Goal: Transaction & Acquisition: Obtain resource

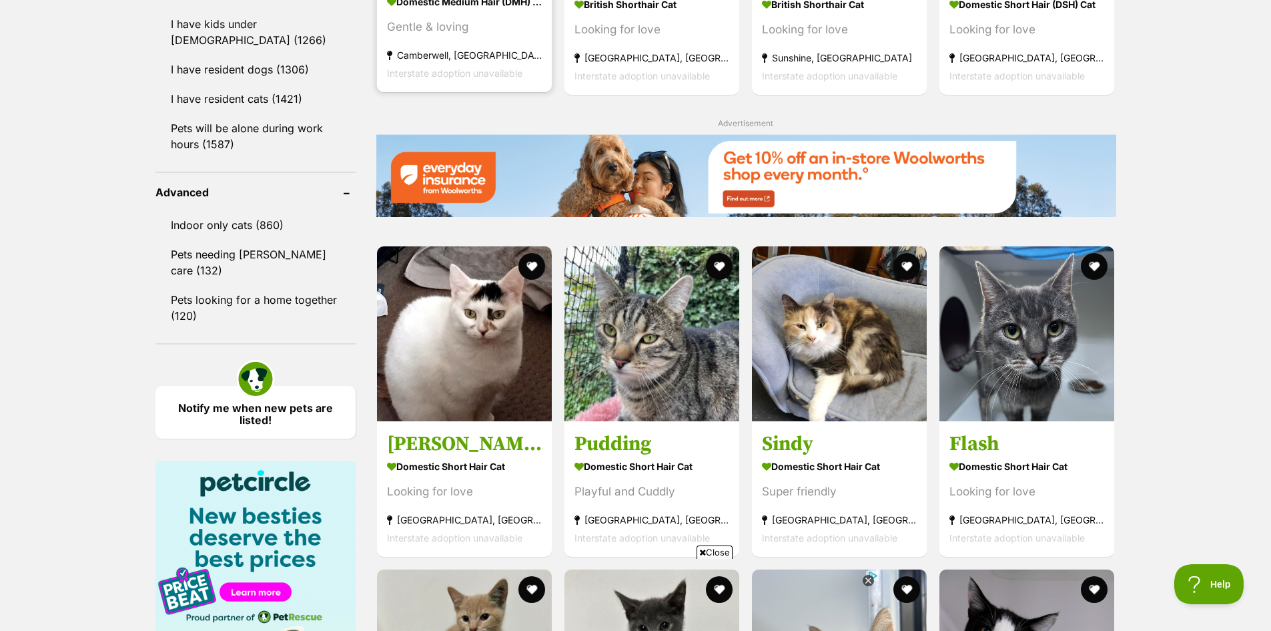
scroll to position [1602, 0]
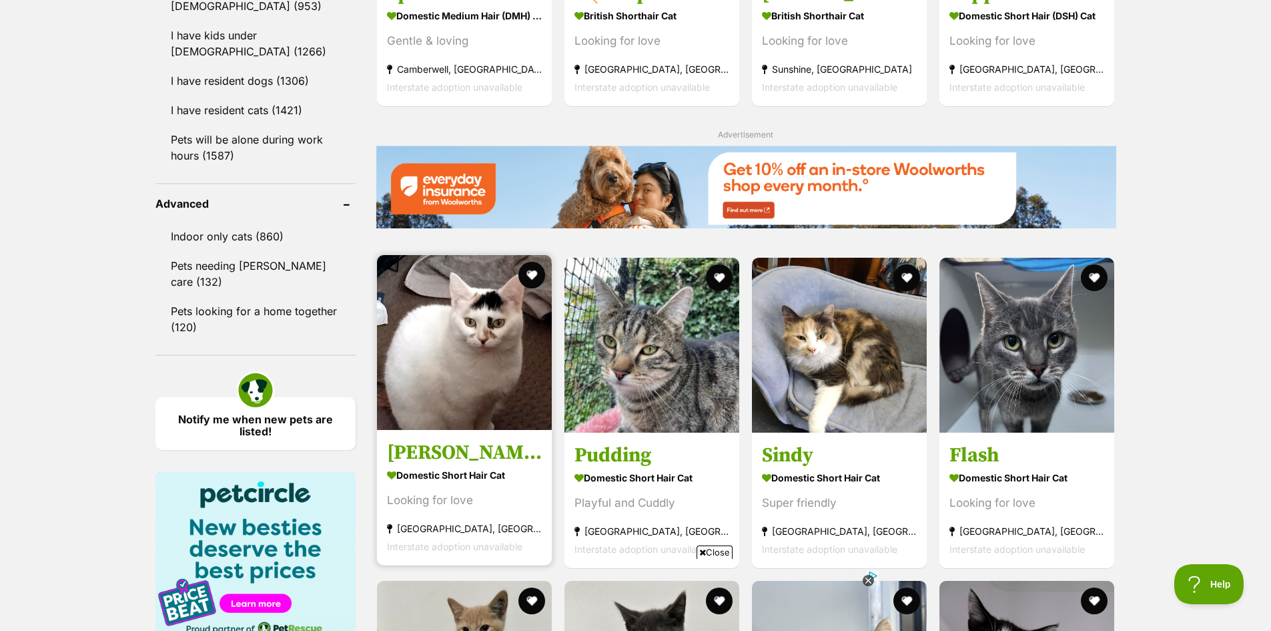
click at [489, 325] on img at bounding box center [464, 342] width 175 height 175
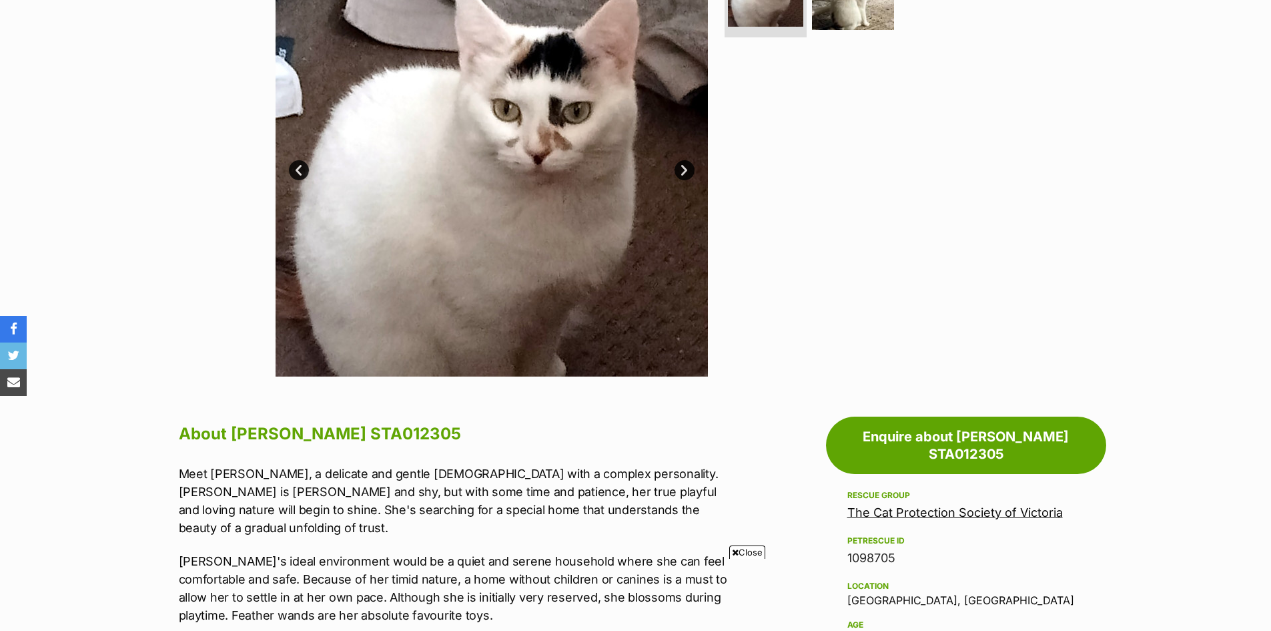
click at [456, 182] on img at bounding box center [492, 160] width 432 height 432
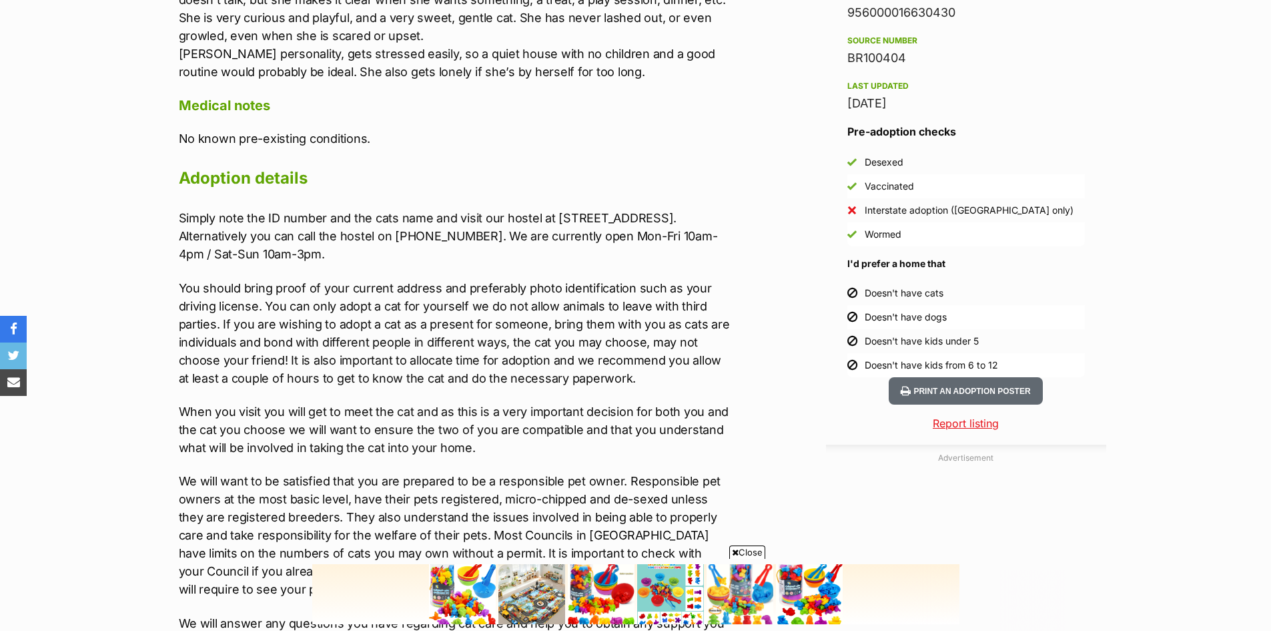
scroll to position [1135, 0]
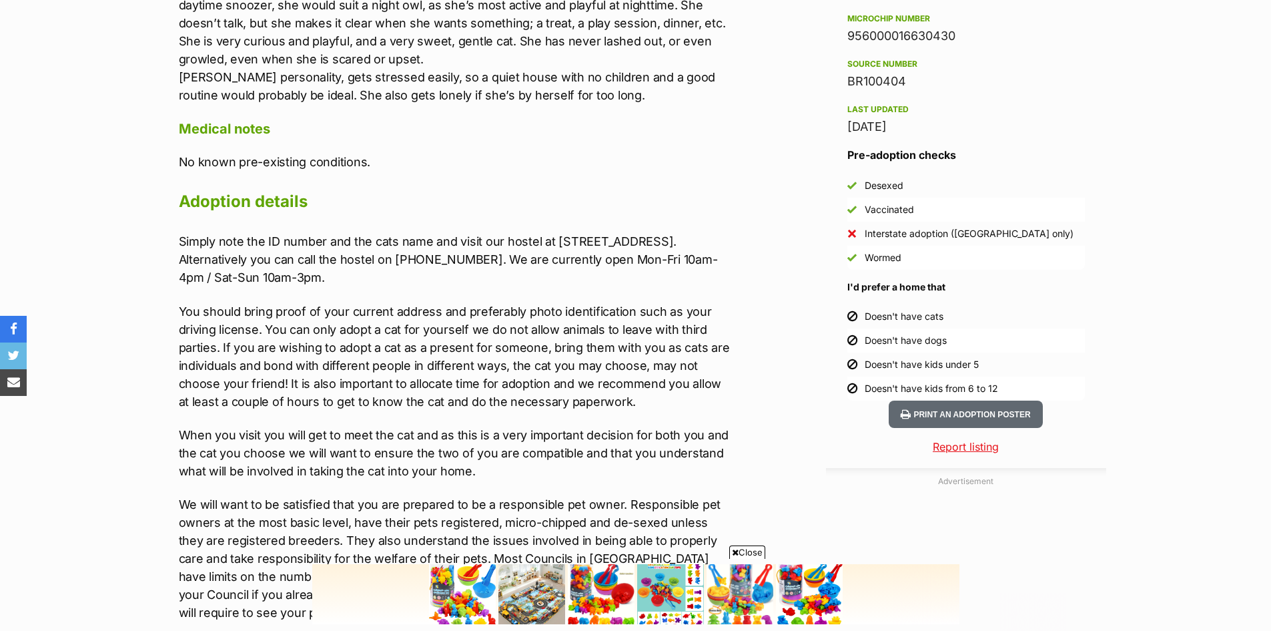
drag, startPoint x: 1, startPoint y: 63, endPoint x: 915, endPoint y: 464, distance: 998.1
click at [915, 468] on div "Advertisement" at bounding box center [966, 570] width 280 height 205
click at [786, 569] on img at bounding box center [808, 594] width 67 height 60
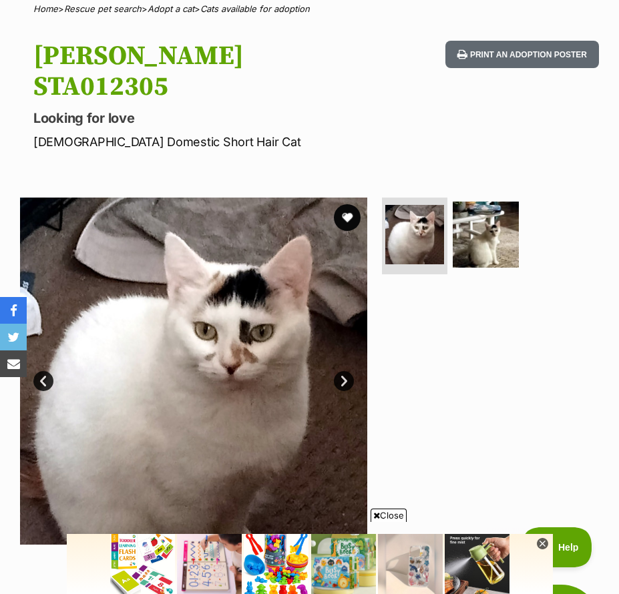
scroll to position [0, 0]
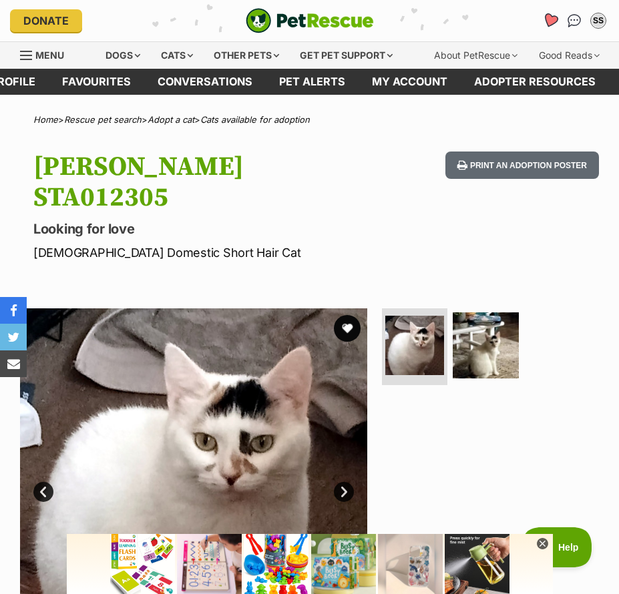
click at [545, 18] on icon "Favourites" at bounding box center [550, 20] width 16 height 15
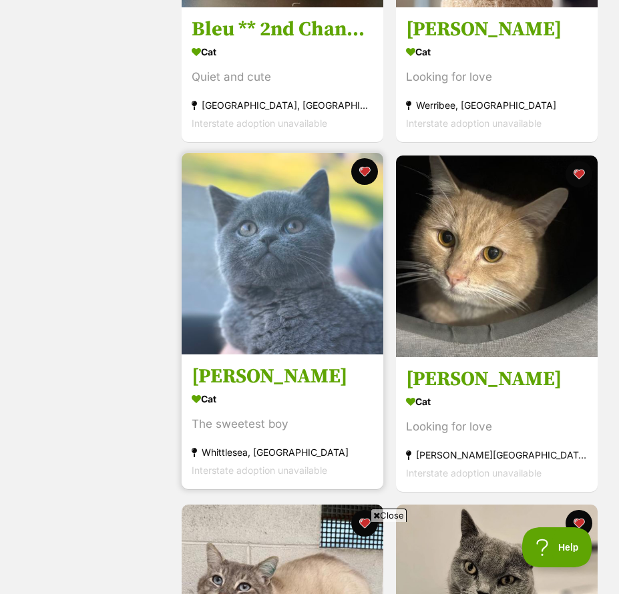
click at [291, 274] on img at bounding box center [283, 254] width 202 height 202
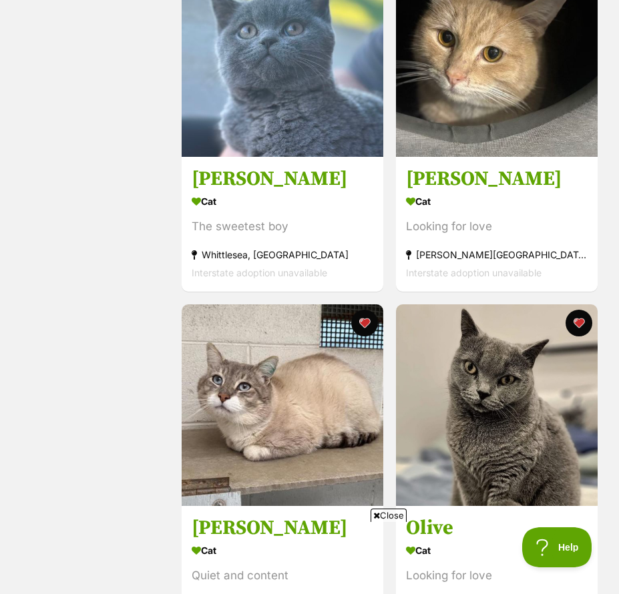
scroll to position [334, 0]
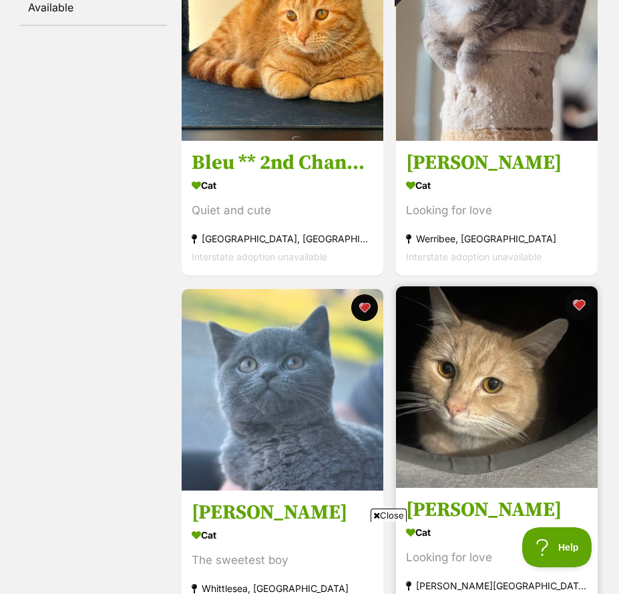
click at [580, 305] on button "favourite" at bounding box center [578, 304] width 29 height 29
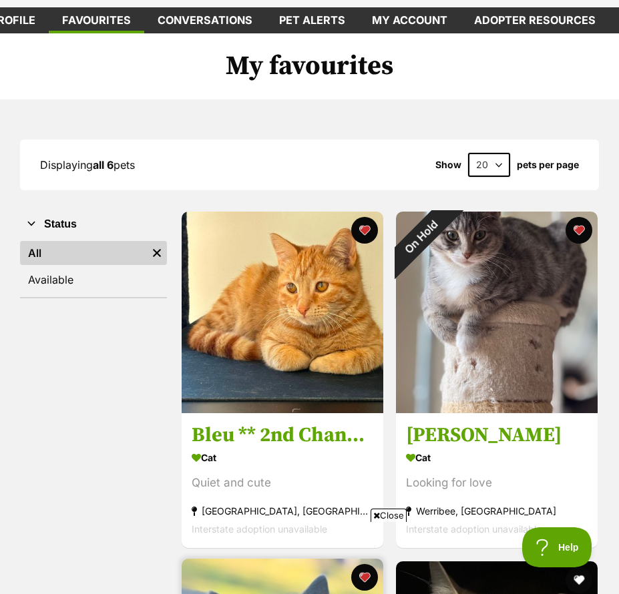
scroll to position [0, 0]
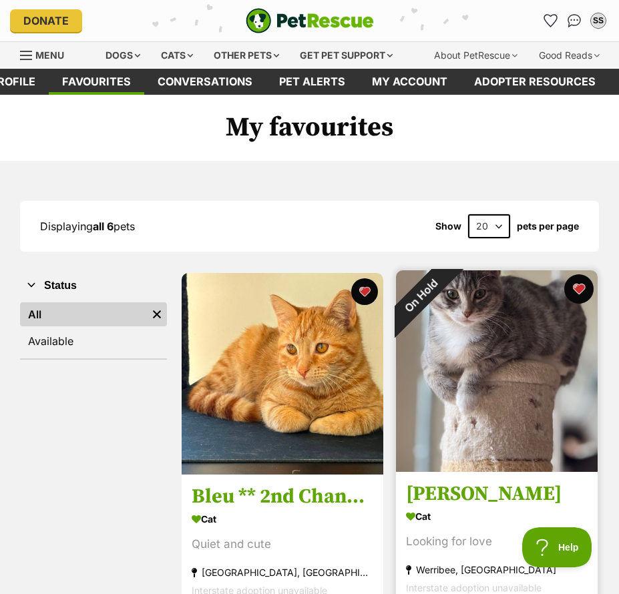
click at [575, 292] on button "favourite" at bounding box center [578, 288] width 29 height 29
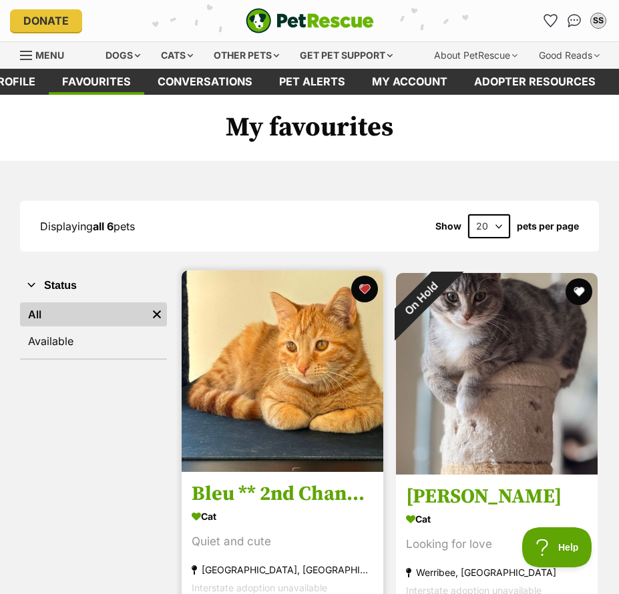
click at [313, 362] on img at bounding box center [283, 371] width 202 height 202
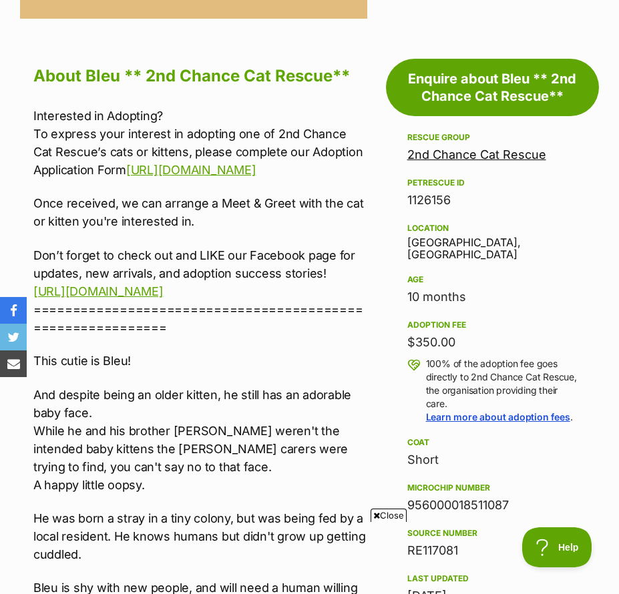
scroll to position [667, 0]
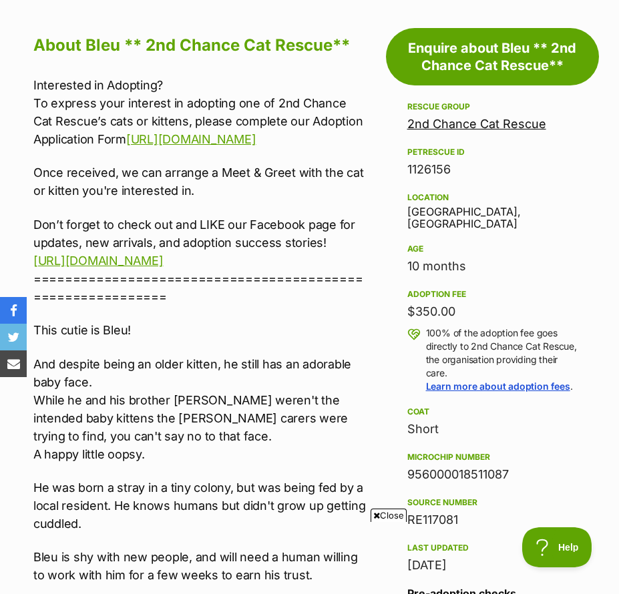
click at [386, 517] on span "Close" at bounding box center [388, 515] width 36 height 13
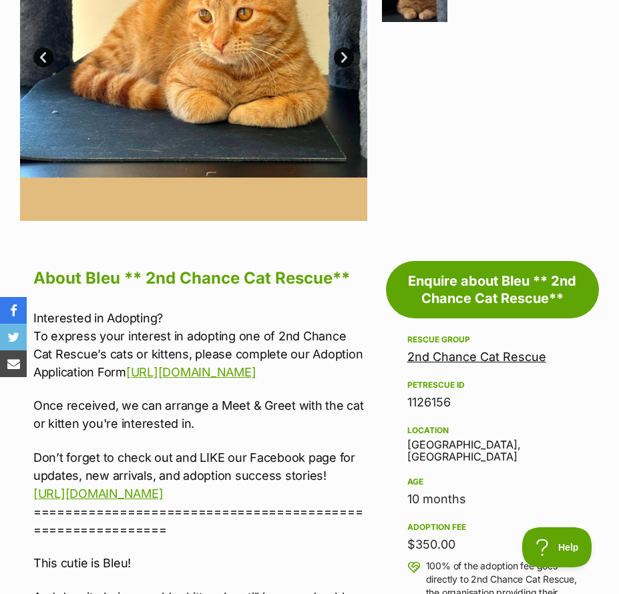
scroll to position [200, 0]
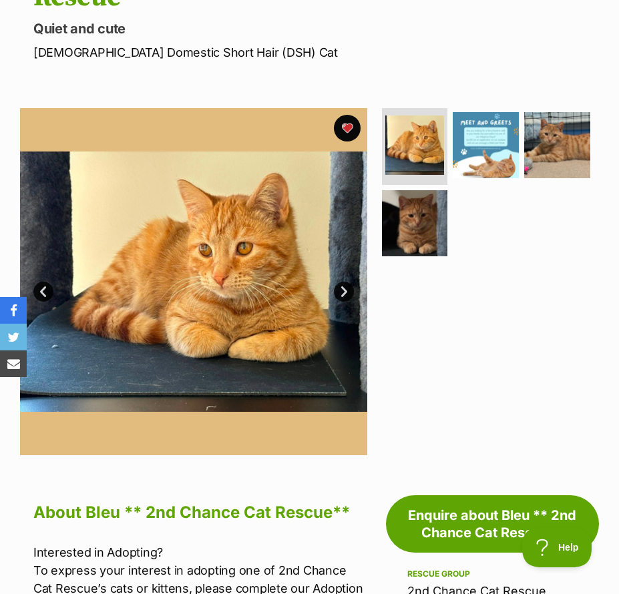
click at [344, 292] on link "Next" at bounding box center [344, 292] width 20 height 20
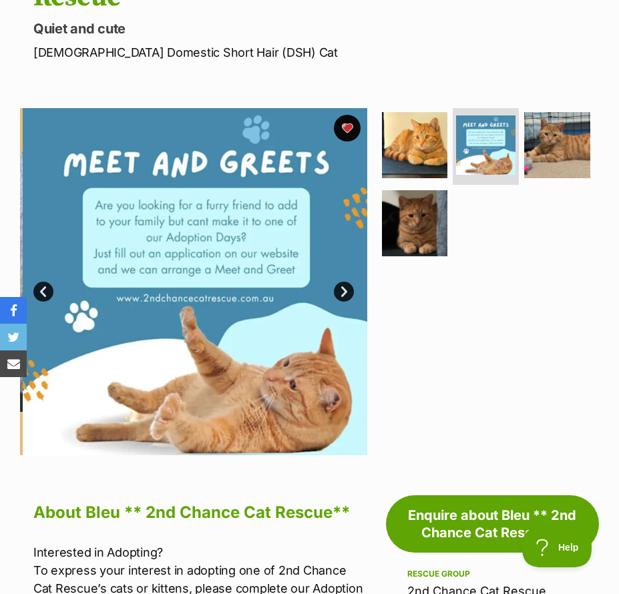
click at [344, 292] on link "Next" at bounding box center [344, 292] width 20 height 20
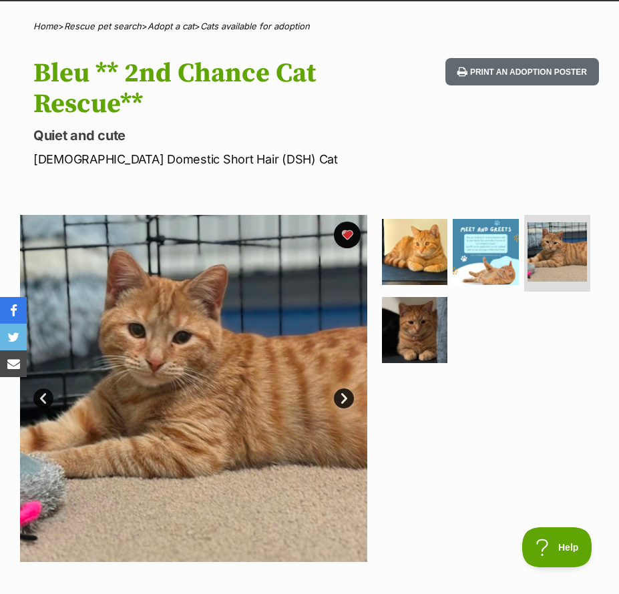
scroll to position [0, 0]
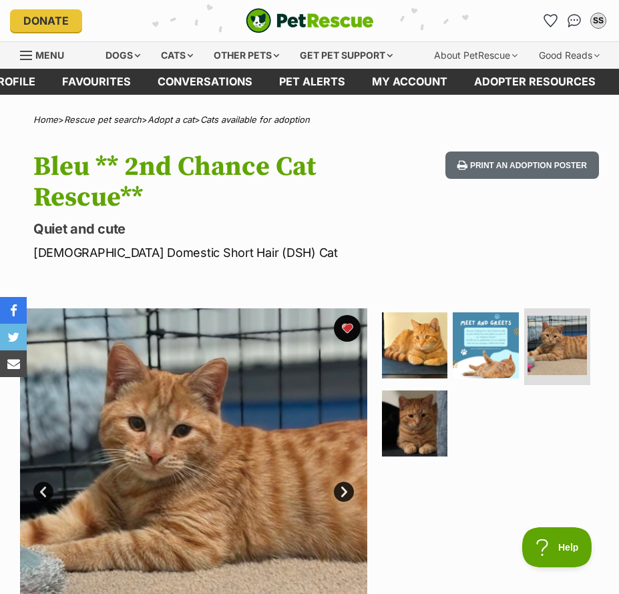
click at [93, 88] on link "Favourites" at bounding box center [96, 82] width 95 height 26
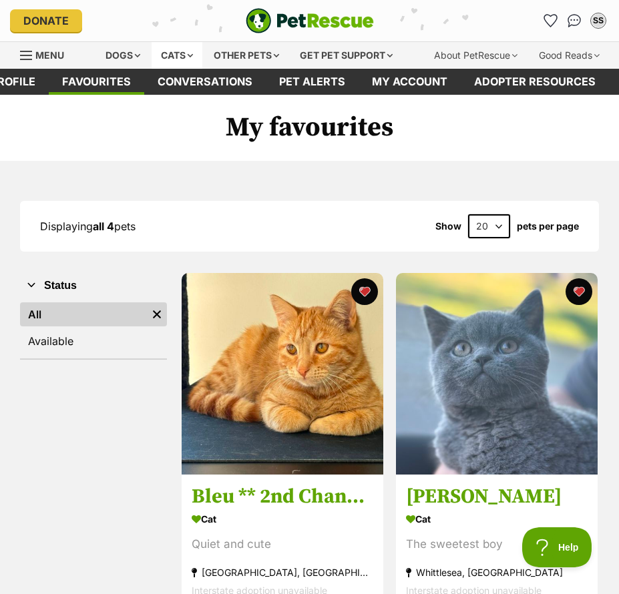
click at [174, 57] on div "Cats" at bounding box center [176, 55] width 51 height 27
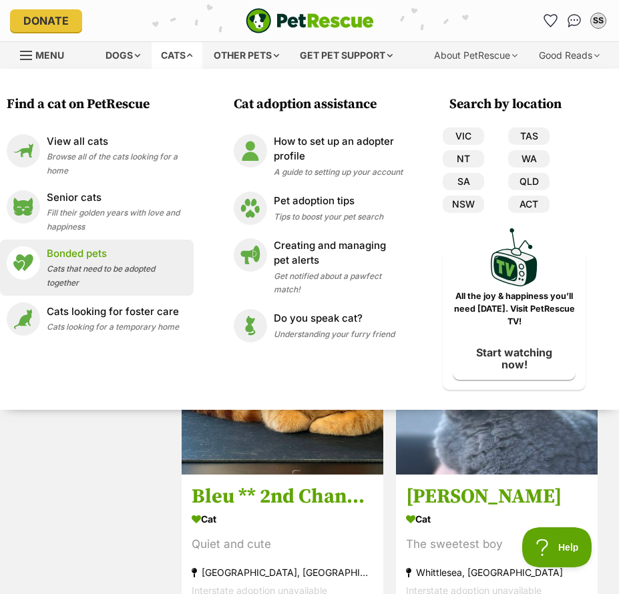
click at [143, 263] on div "Bonded pets Cats that need to be adopted together" at bounding box center [117, 267] width 140 height 43
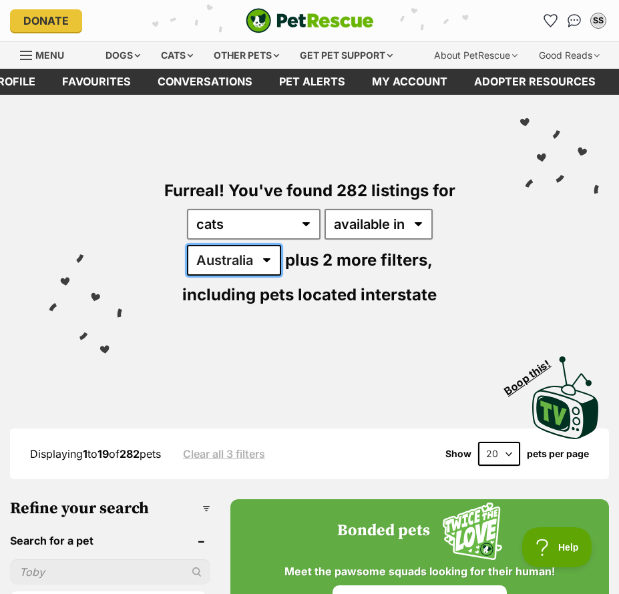
click at [243, 264] on select "Australia ACT NSW NT QLD SA TAS VIC WA" at bounding box center [234, 260] width 94 height 31
select select "VIC"
click at [187, 245] on select "Australia ACT NSW NT QLD SA TAS VIC WA" at bounding box center [234, 260] width 94 height 31
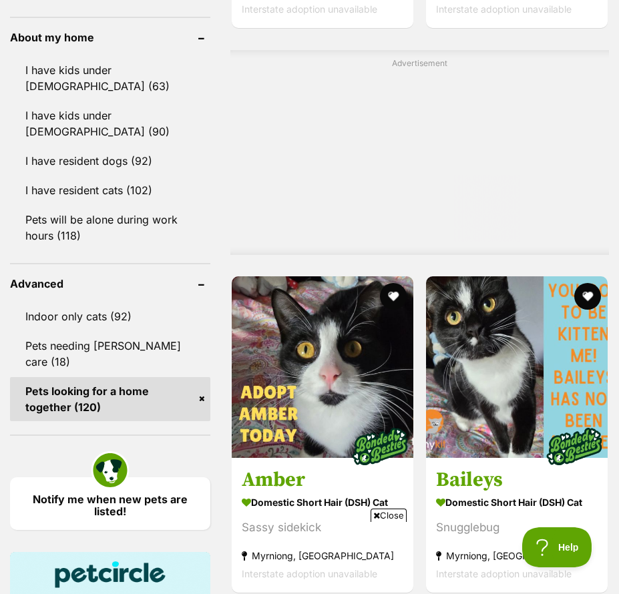
scroll to position [1602, 0]
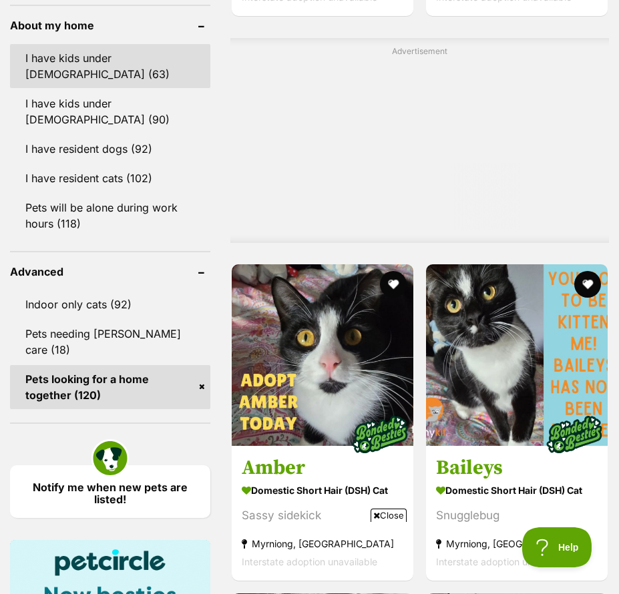
click at [53, 88] on link "I have kids under [DEMOGRAPHIC_DATA] (63)" at bounding box center [110, 66] width 200 height 44
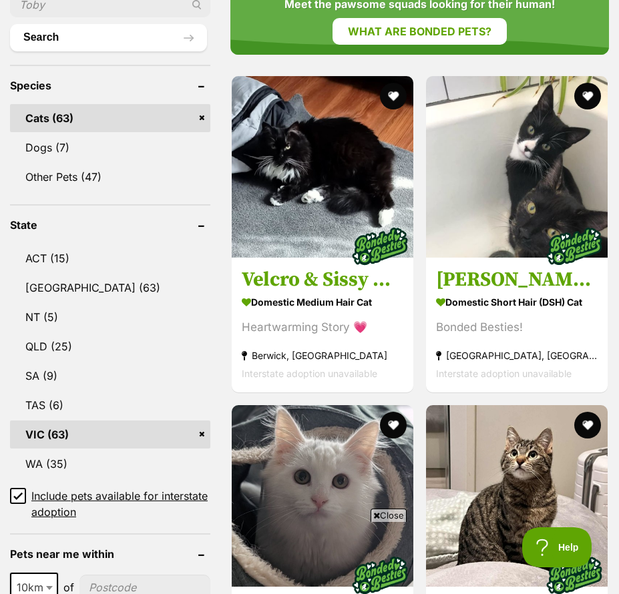
scroll to position [734, 0]
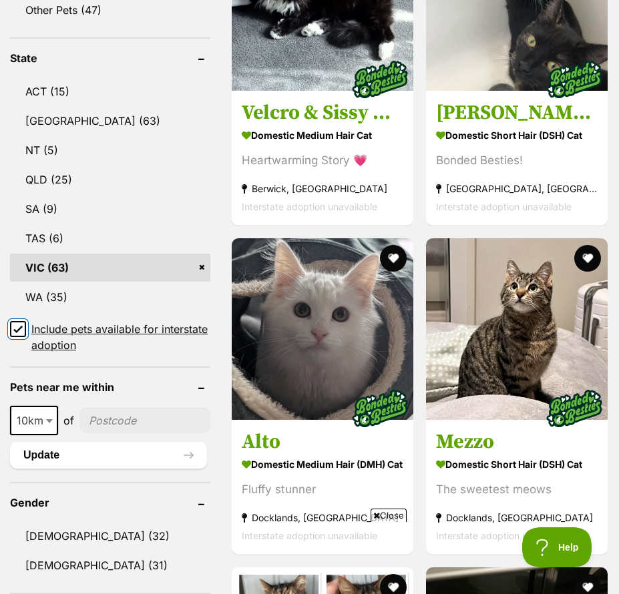
click at [23, 337] on input "Include pets available for interstate adoption" at bounding box center [18, 329] width 16 height 16
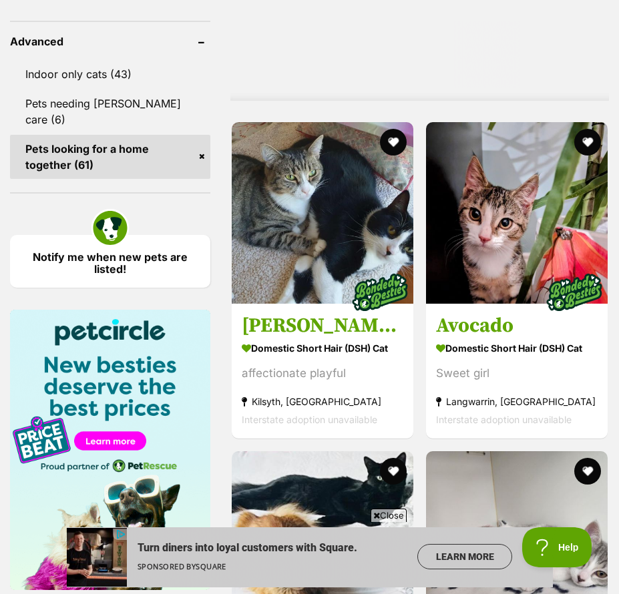
scroll to position [1735, 0]
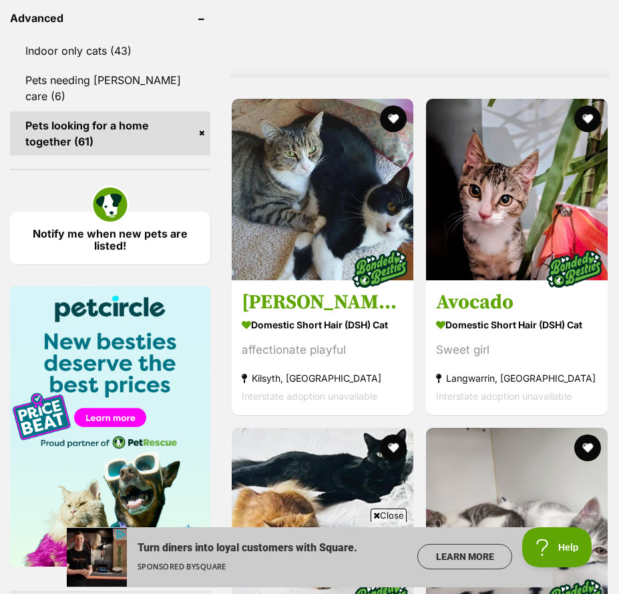
click at [118, 155] on link "Pets looking for a home together (61)" at bounding box center [110, 133] width 200 height 44
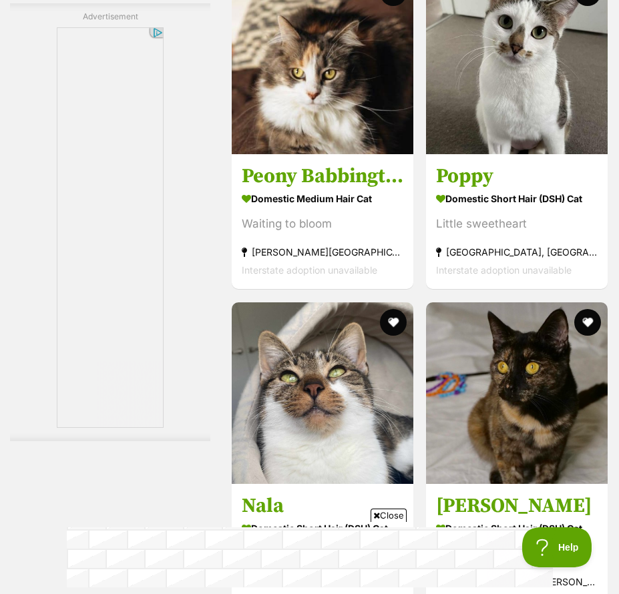
scroll to position [4004, 0]
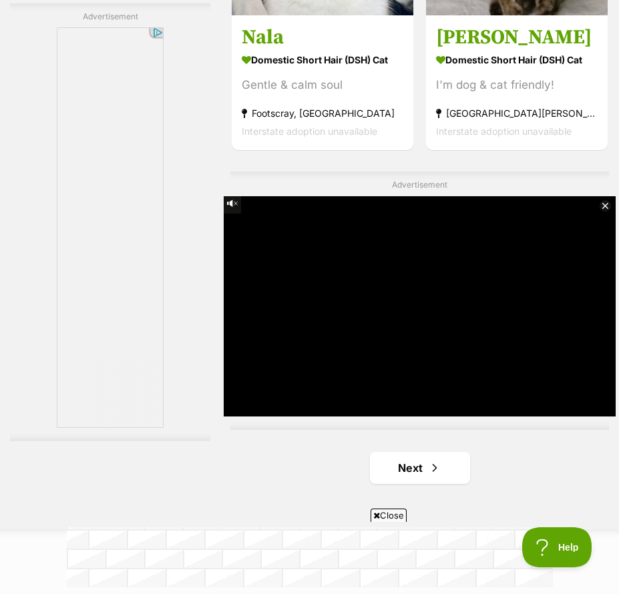
click at [382, 513] on span "Close" at bounding box center [388, 515] width 36 height 13
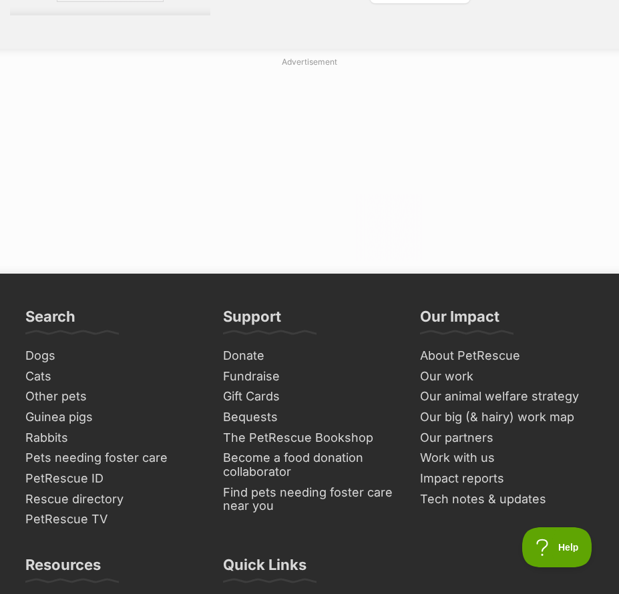
scroll to position [4605, 0]
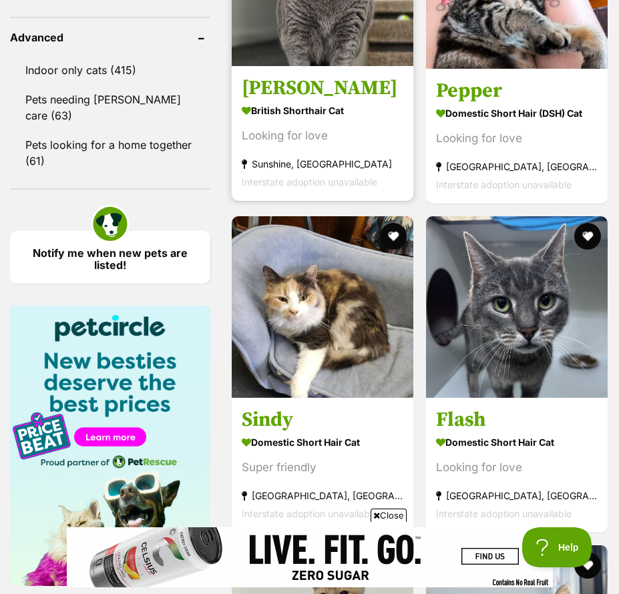
scroll to position [1802, 0]
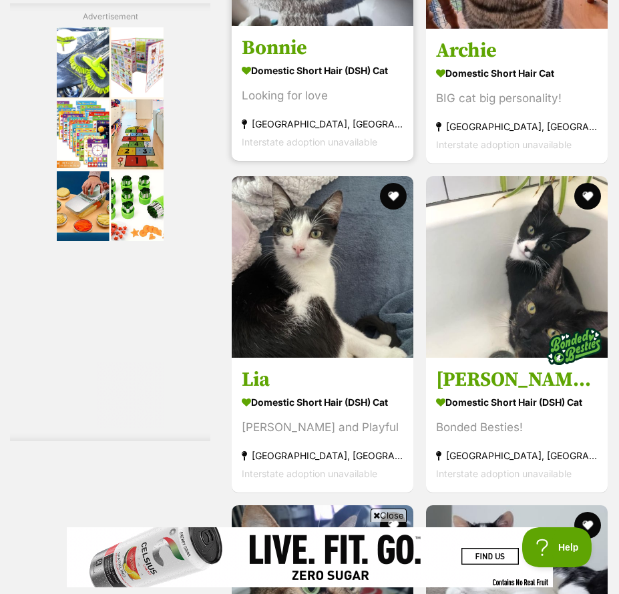
scroll to position [2936, 0]
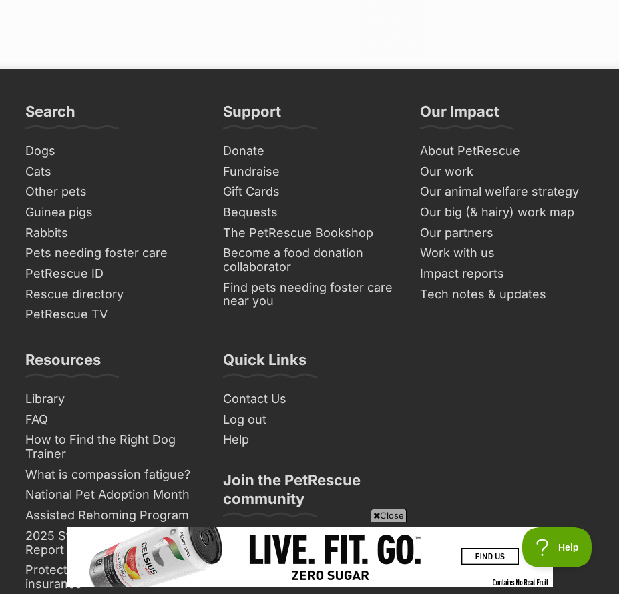
scroll to position [4872, 0]
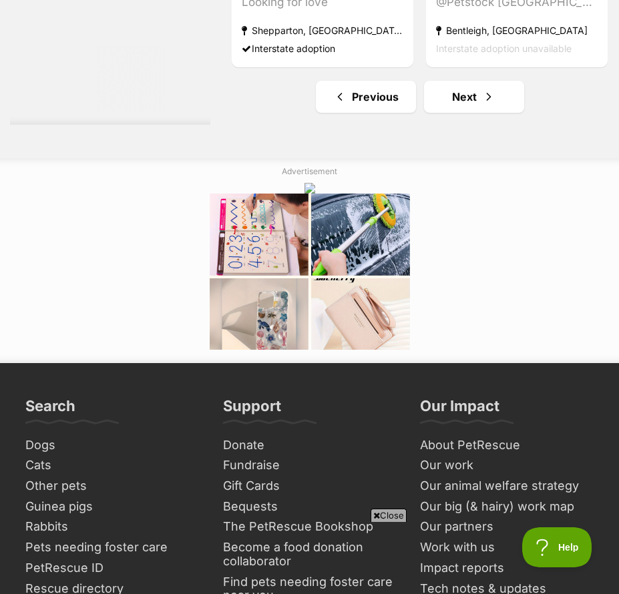
scroll to position [4738, 0]
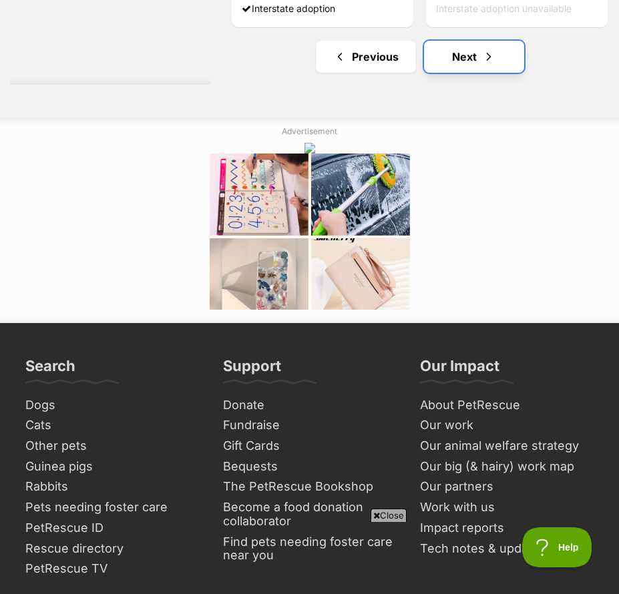
click at [424, 73] on link "Next" at bounding box center [474, 57] width 100 height 32
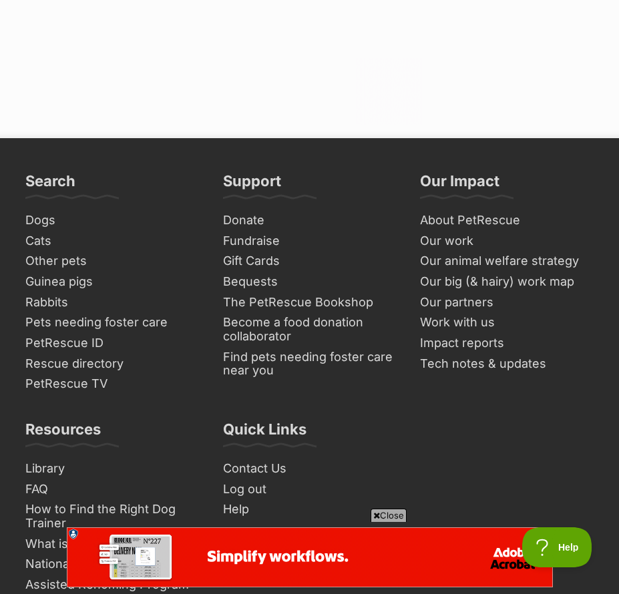
scroll to position [4872, 0]
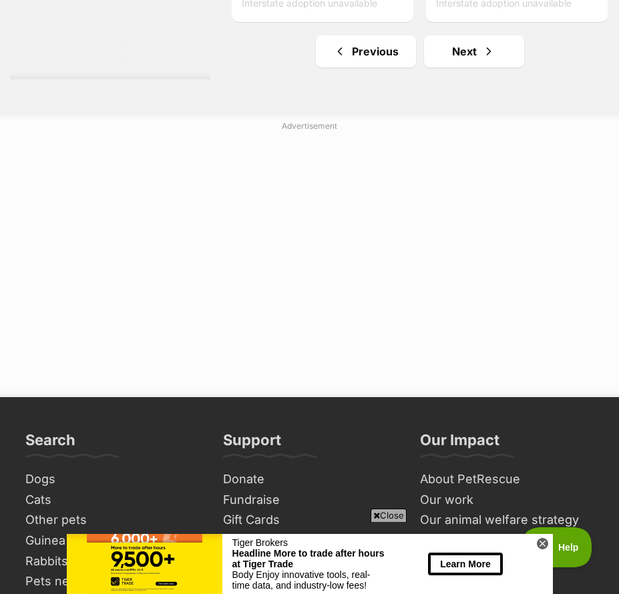
scroll to position [4605, 0]
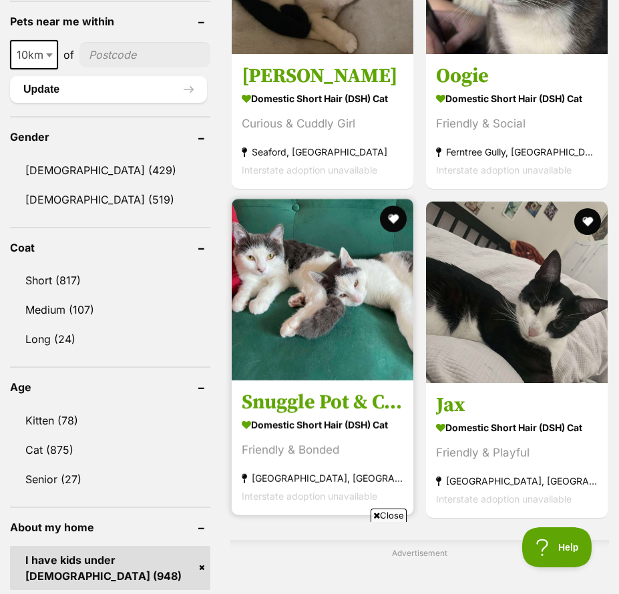
scroll to position [1001, 0]
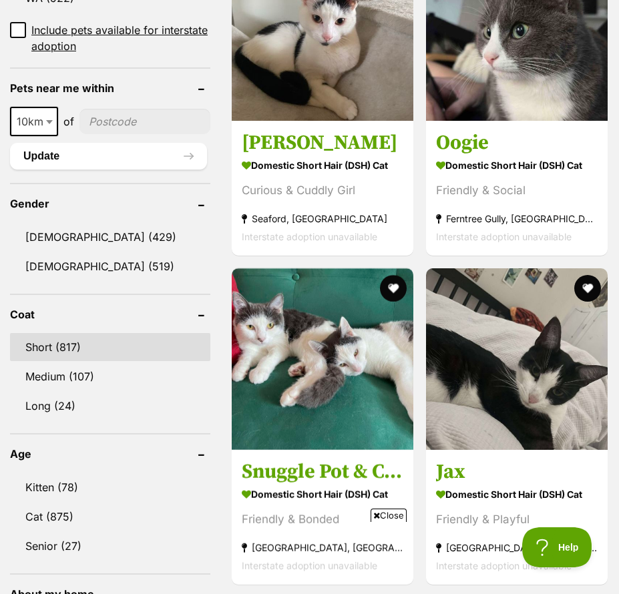
click at [65, 361] on link "Short (817)" at bounding box center [110, 347] width 200 height 28
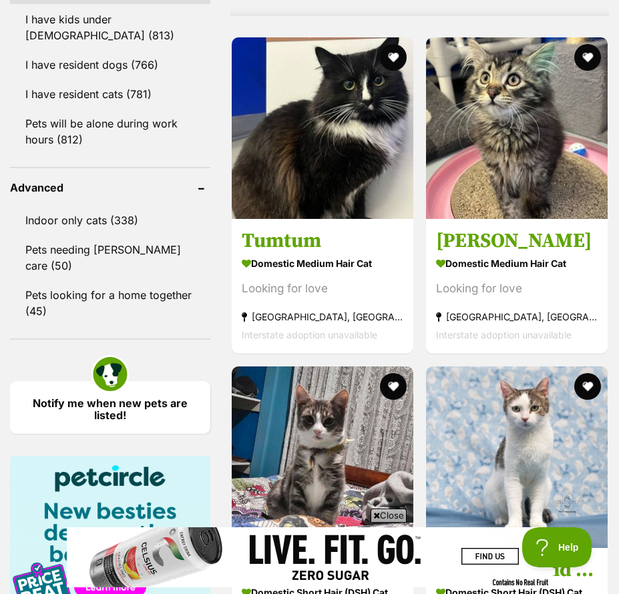
scroll to position [1735, 0]
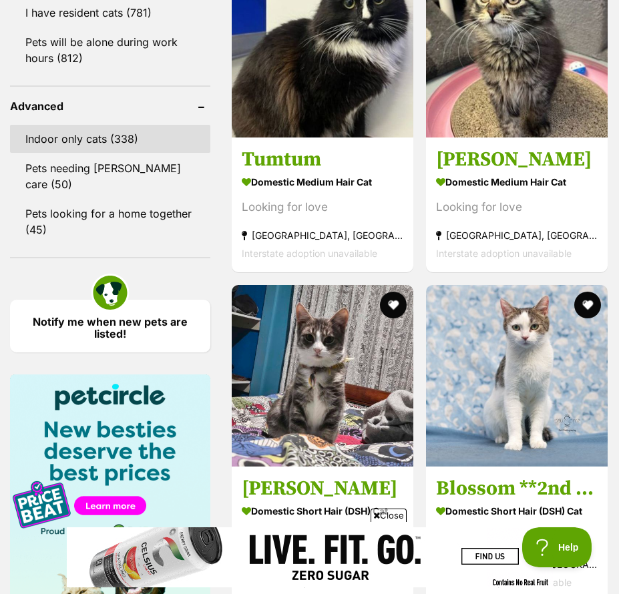
click at [85, 153] on link "Indoor only cats (338)" at bounding box center [110, 139] width 200 height 28
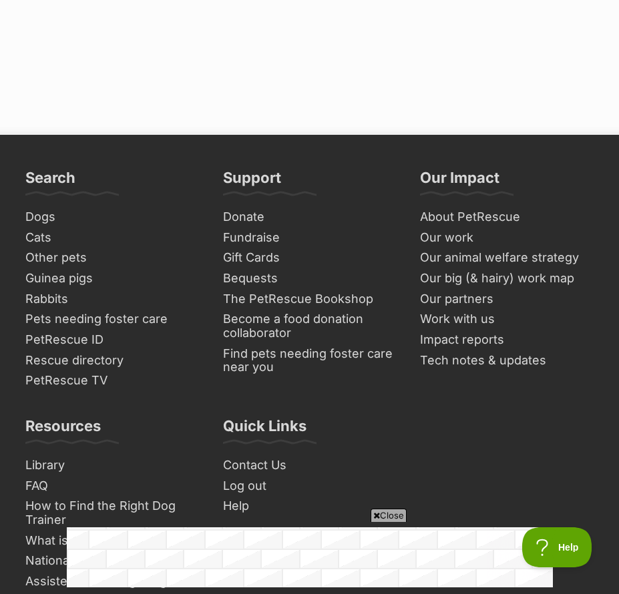
scroll to position [4805, 0]
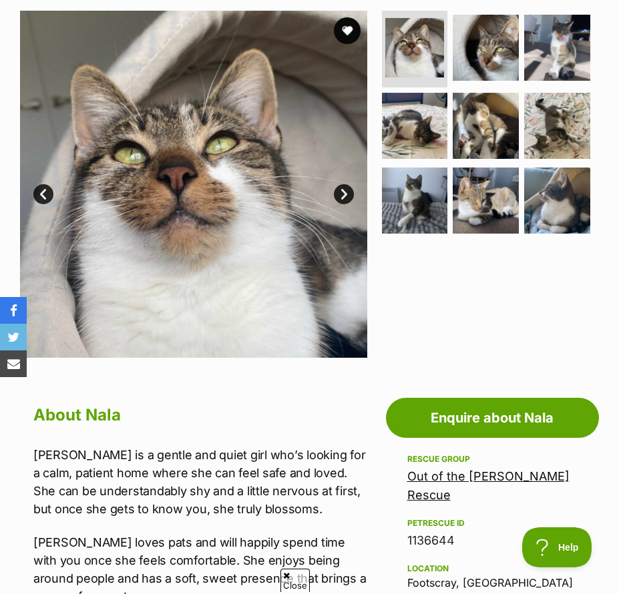
click at [346, 187] on link "Next" at bounding box center [344, 194] width 20 height 20
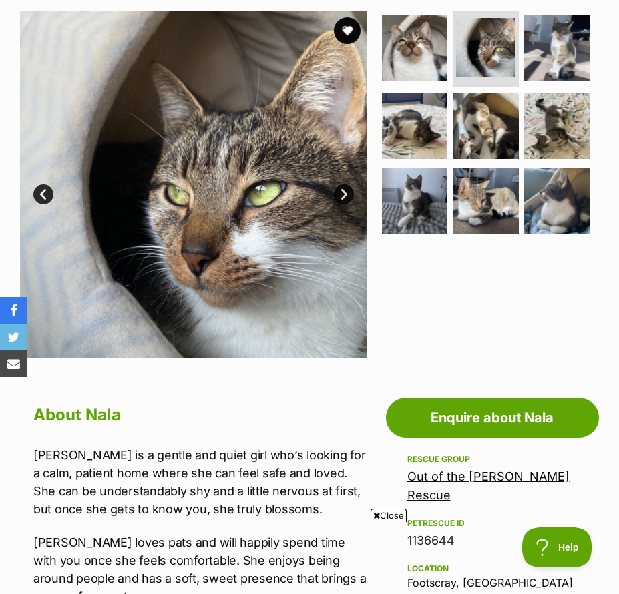
click at [346, 187] on link "Next" at bounding box center [344, 194] width 20 height 20
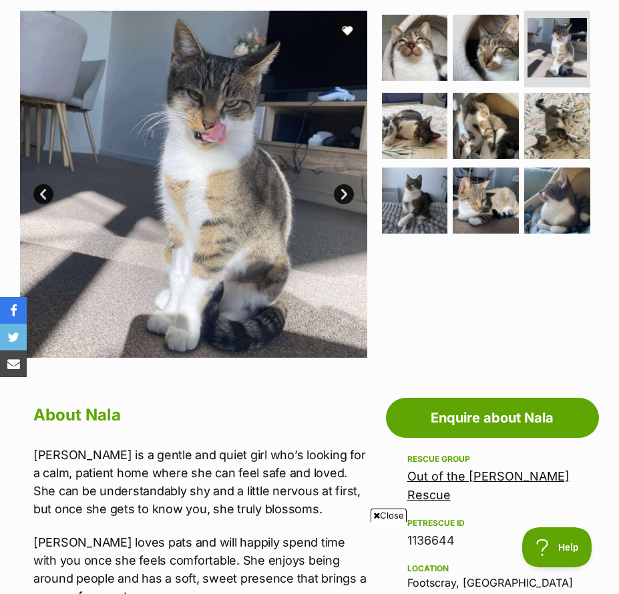
click at [346, 187] on link "Next" at bounding box center [344, 194] width 20 height 20
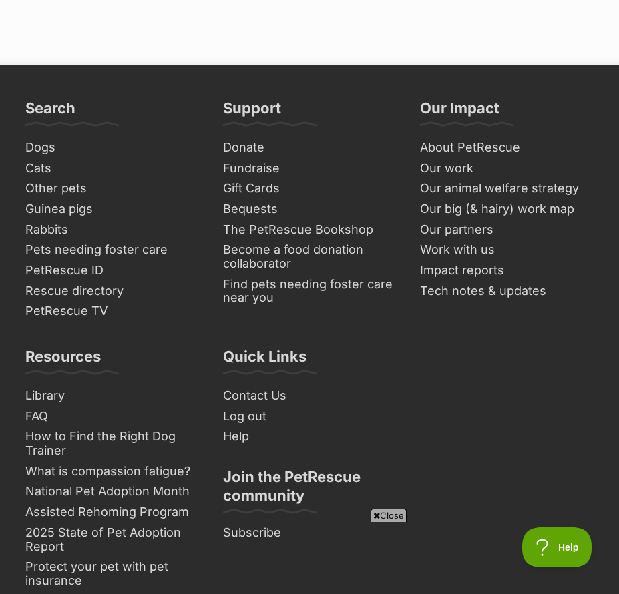
scroll to position [4939, 0]
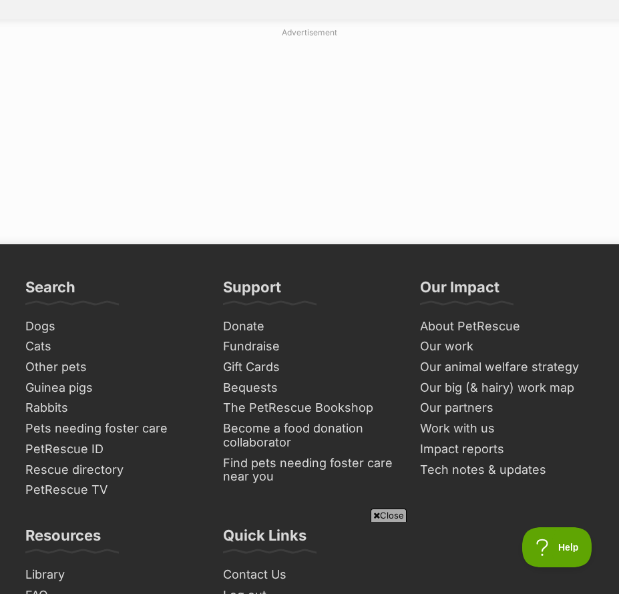
scroll to position [4805, 0]
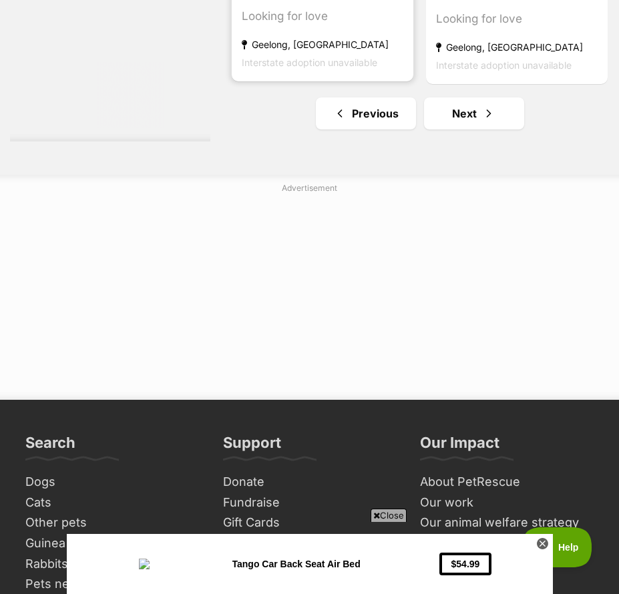
scroll to position [4605, 0]
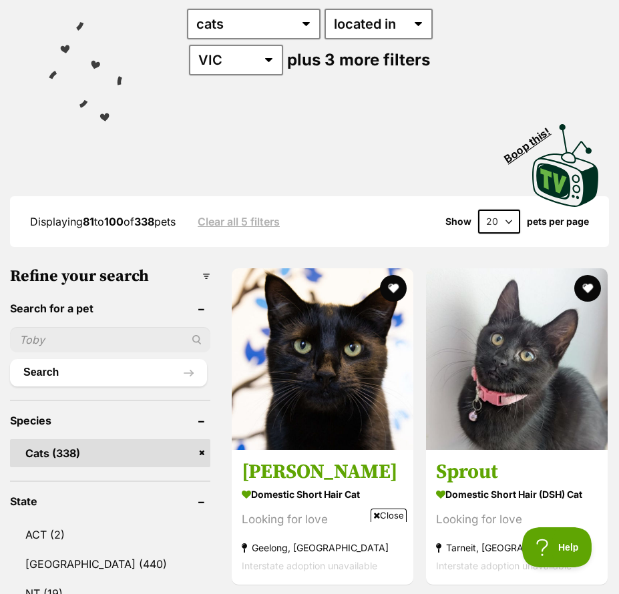
drag, startPoint x: 511, startPoint y: 225, endPoint x: 505, endPoint y: 243, distance: 19.0
click at [505, 243] on div "Displaying 81 to 100 of 338 pets Clear all 5 filters Show 20 40 60 pets per page" at bounding box center [309, 221] width 599 height 51
click at [501, 222] on select "20 40 60" at bounding box center [499, 222] width 42 height 24
select select "60"
click at [478, 210] on select "20 40 60" at bounding box center [499, 222] width 42 height 24
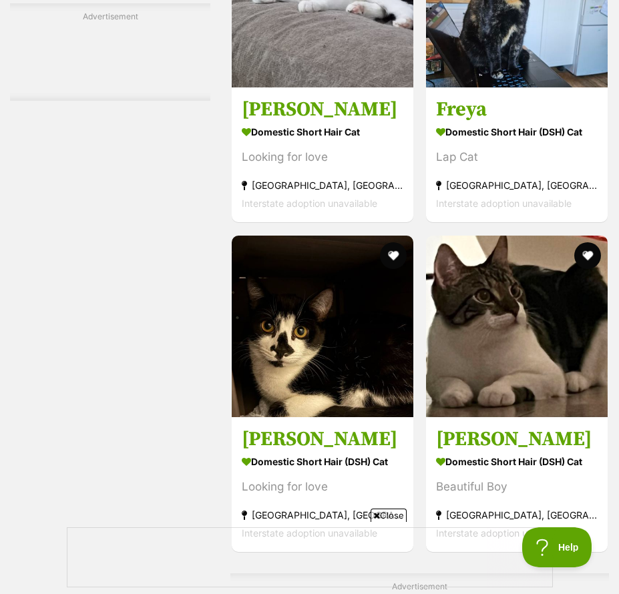
scroll to position [3604, 0]
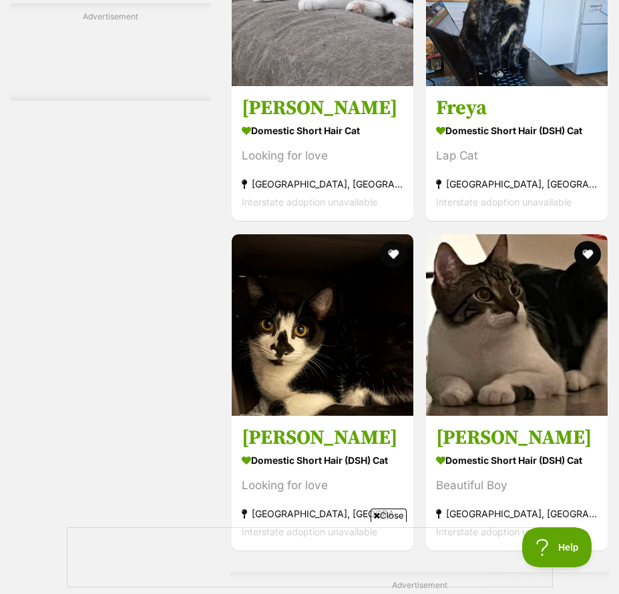
click at [378, 513] on span "Close" at bounding box center [388, 515] width 36 height 13
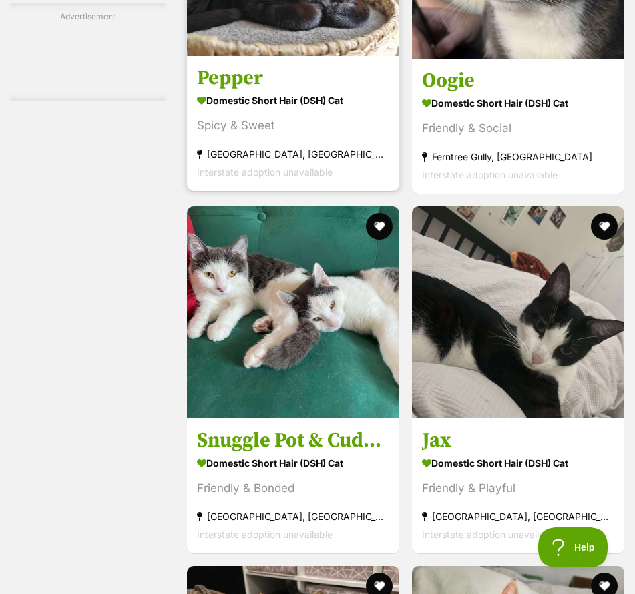
scroll to position [6607, 0]
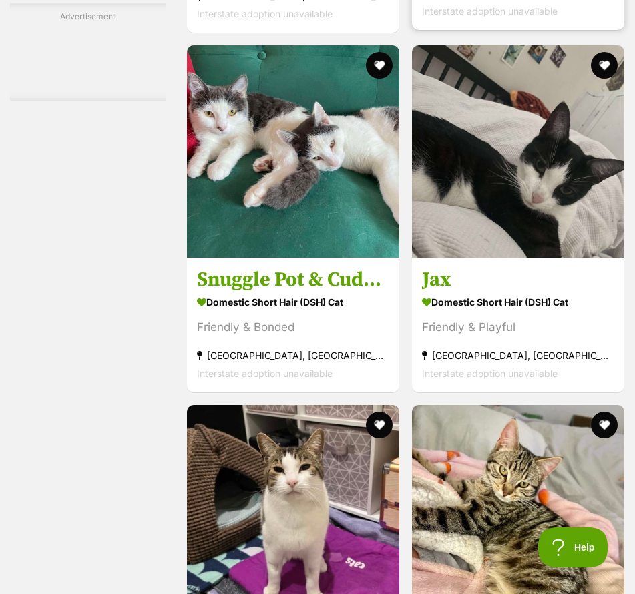
scroll to position [6741, 0]
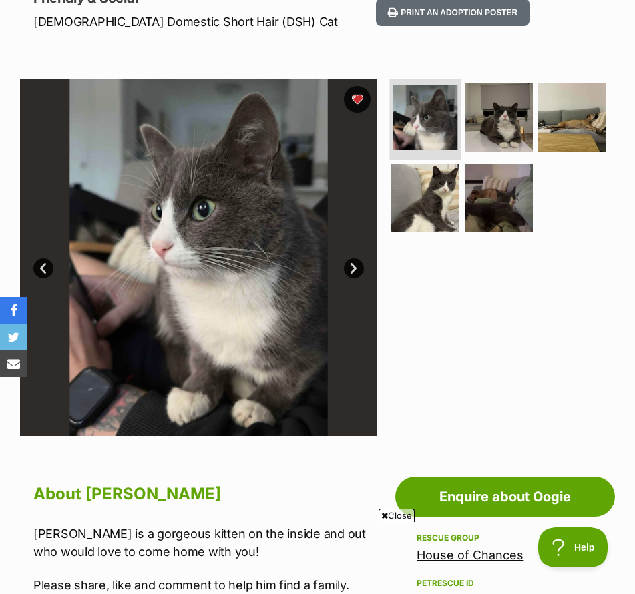
click at [407, 125] on img at bounding box center [425, 117] width 64 height 64
click at [479, 118] on img at bounding box center [497, 117] width 71 height 71
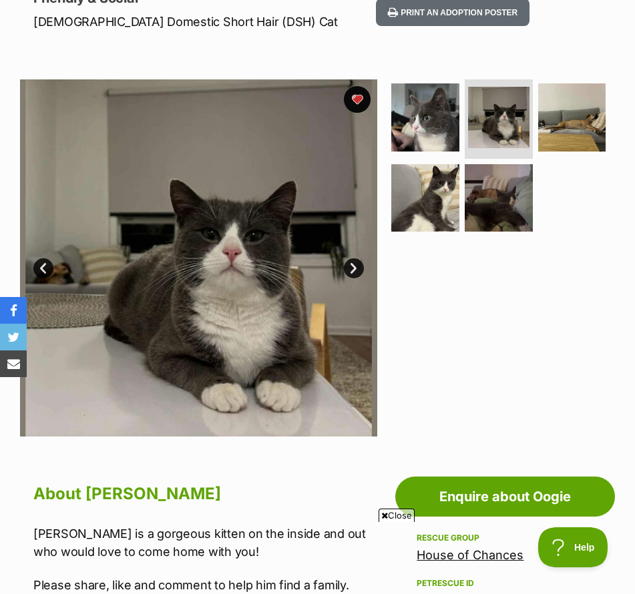
click at [345, 260] on link "Next" at bounding box center [354, 268] width 20 height 20
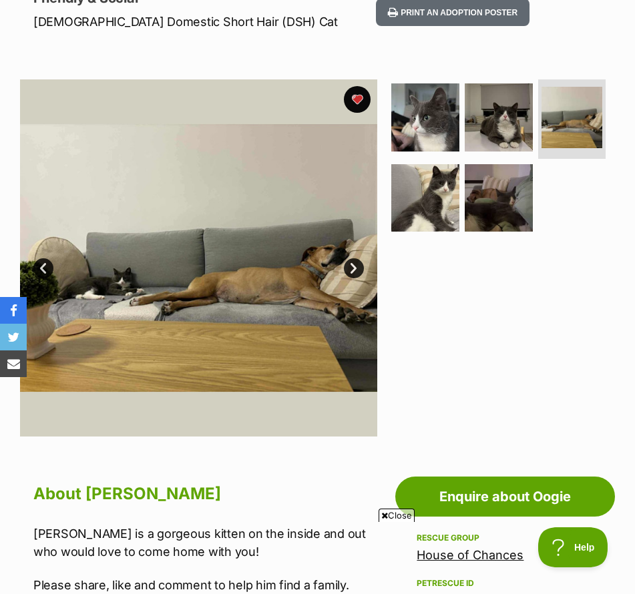
click at [345, 260] on link "Next" at bounding box center [354, 268] width 20 height 20
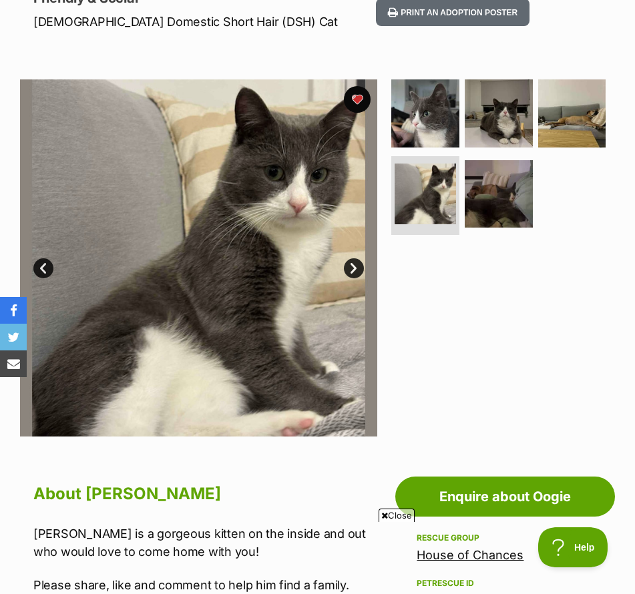
click at [345, 260] on link "Next" at bounding box center [354, 268] width 20 height 20
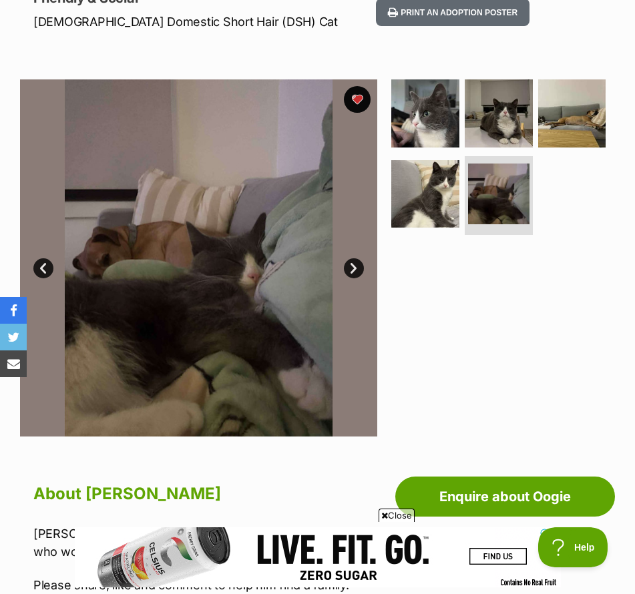
scroll to position [267, 0]
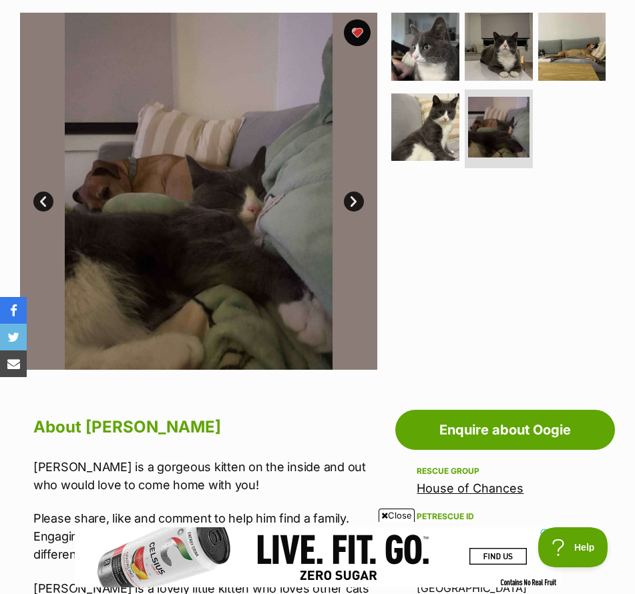
click at [359, 194] on link "Next" at bounding box center [354, 202] width 20 height 20
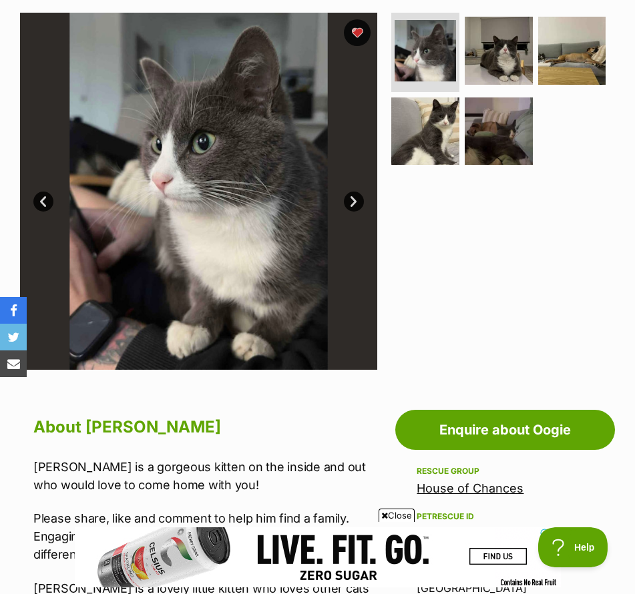
click at [358, 194] on link "Next" at bounding box center [354, 202] width 20 height 20
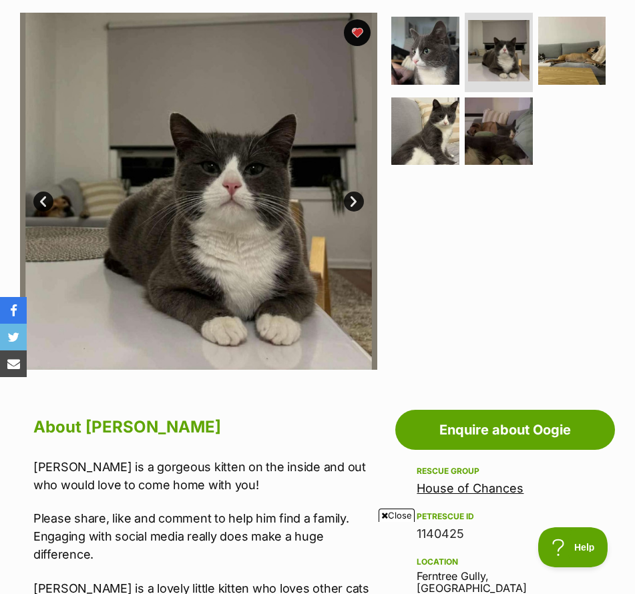
scroll to position [0, 0]
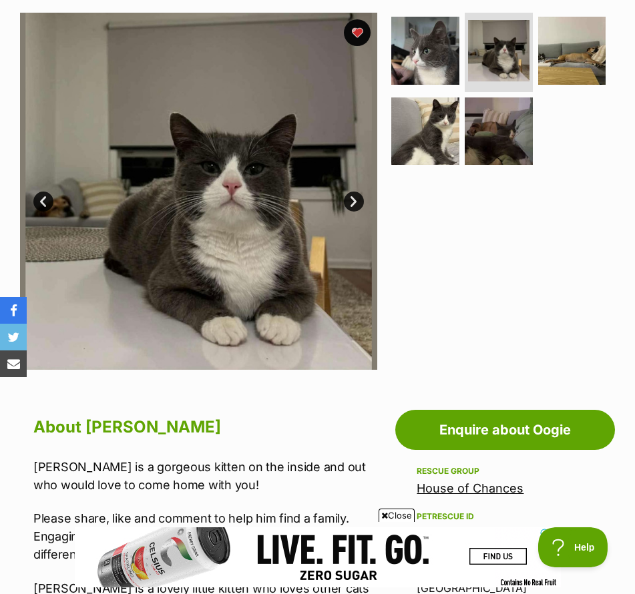
click at [354, 200] on link "Next" at bounding box center [354, 202] width 20 height 20
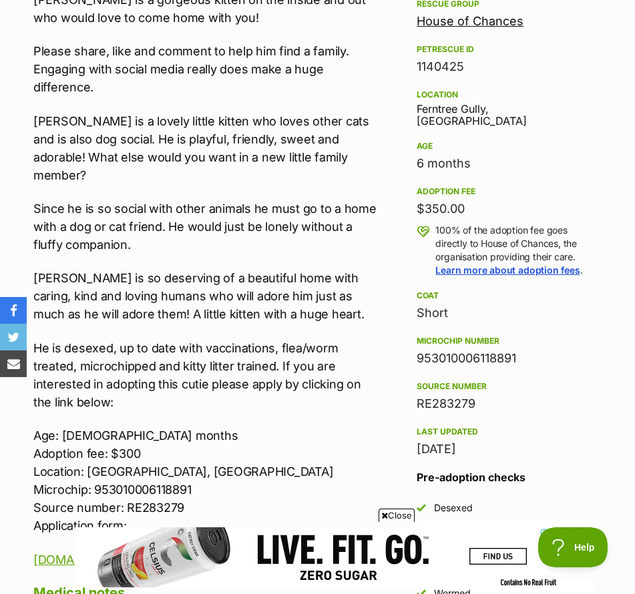
scroll to position [667, 0]
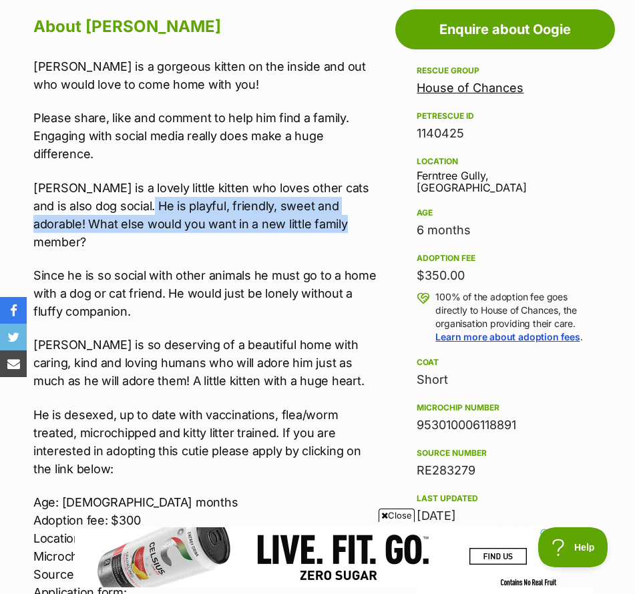
drag, startPoint x: 131, startPoint y: 210, endPoint x: 319, endPoint y: 225, distance: 188.2
click at [319, 225] on p "[PERSON_NAME] is a lovely little kitten who loves other cats and is also dog so…" at bounding box center [205, 215] width 344 height 72
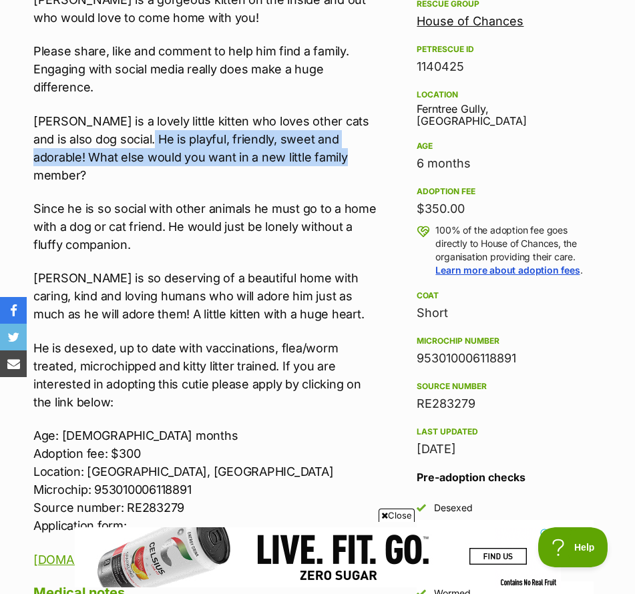
scroll to position [801, 0]
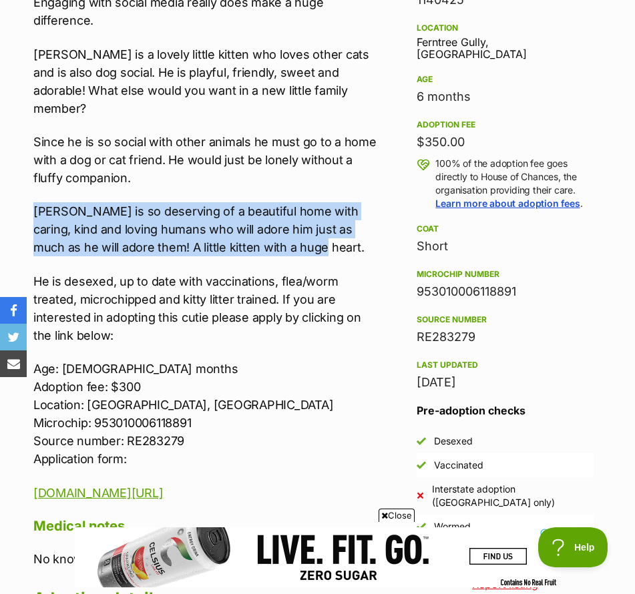
drag, startPoint x: 37, startPoint y: 190, endPoint x: 291, endPoint y: 236, distance: 257.6
click at [291, 236] on p "[PERSON_NAME] is so deserving of a beautiful home with caring, kind and loving …" at bounding box center [205, 229] width 344 height 54
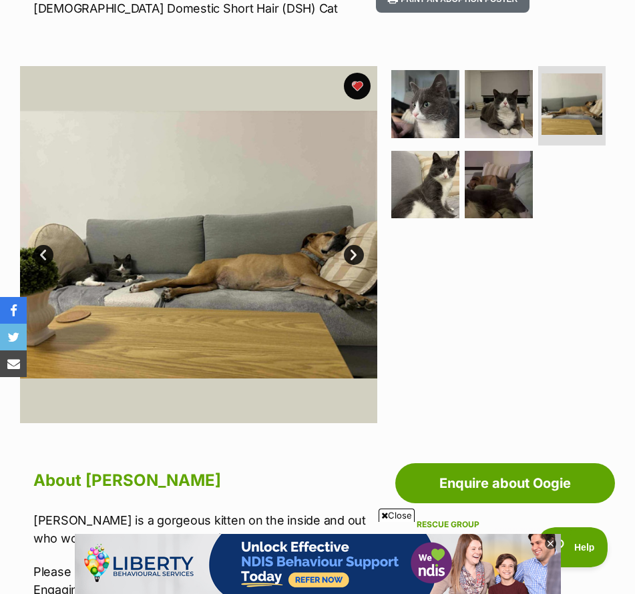
scroll to position [200, 0]
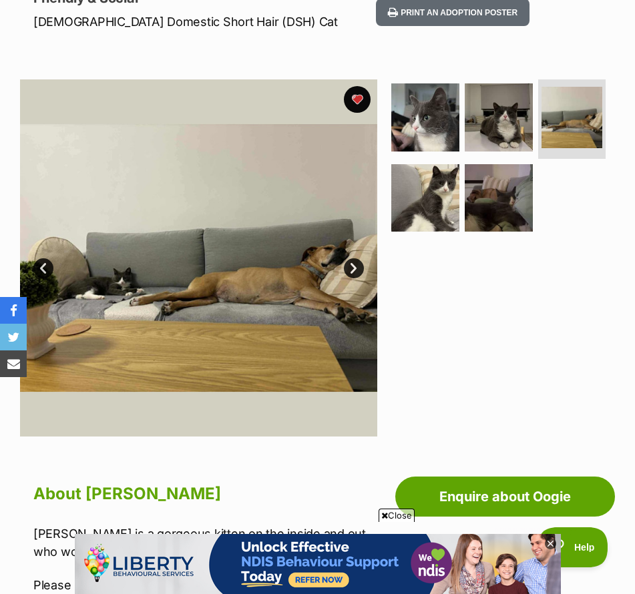
click at [349, 268] on link "Next" at bounding box center [354, 268] width 20 height 20
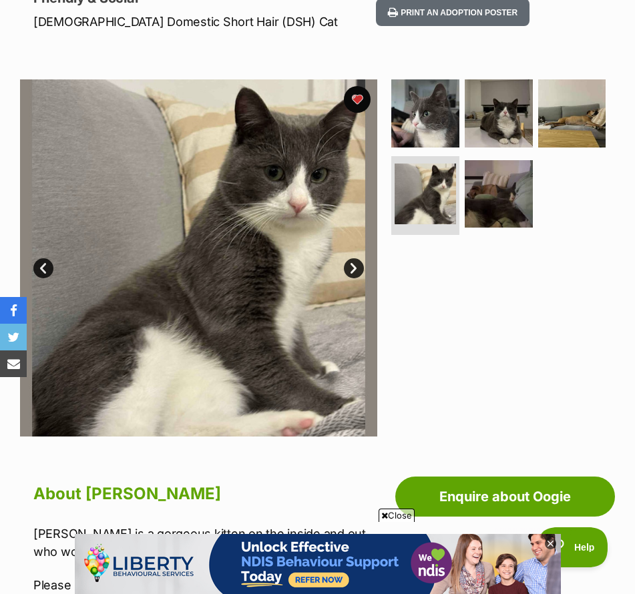
click at [349, 268] on link "Next" at bounding box center [354, 268] width 20 height 20
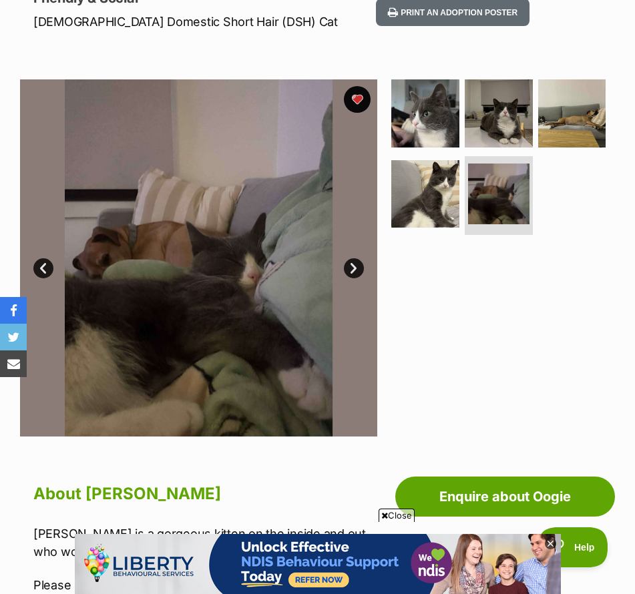
click at [349, 268] on link "Next" at bounding box center [354, 268] width 20 height 20
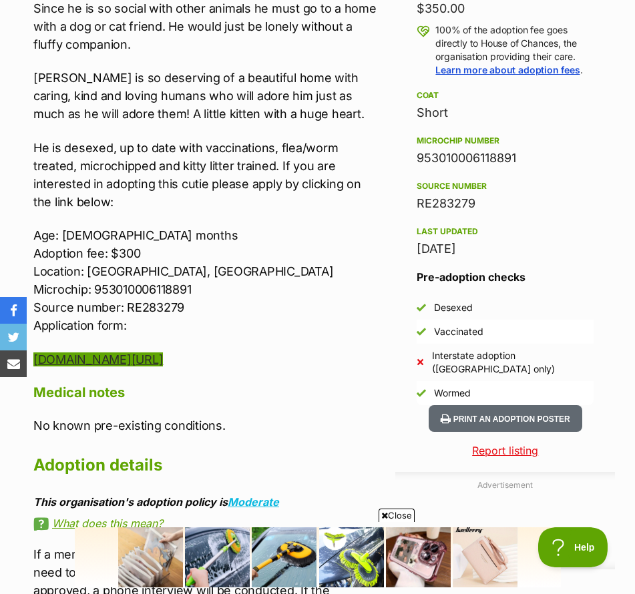
scroll to position [0, 0]
click at [163, 352] on link "[DOMAIN_NAME][URL]" at bounding box center [97, 359] width 129 height 14
